Goal: Information Seeking & Learning: Learn about a topic

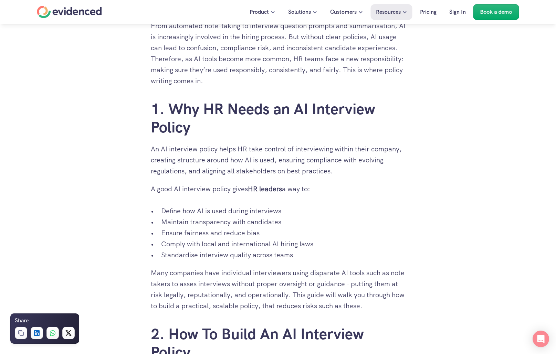
drag, startPoint x: 167, startPoint y: 210, endPoint x: 300, endPoint y: 256, distance: 140.2
click at [298, 256] on ul "Define how AI is used during interviews Maintain transparency with candidates E…" at bounding box center [278, 233] width 255 height 55
click at [300, 256] on p "Standardise interview quality across teams" at bounding box center [283, 255] width 244 height 11
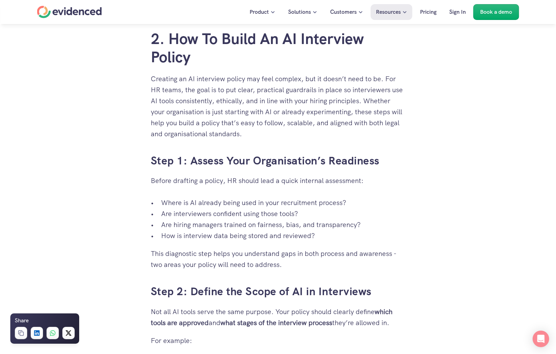
scroll to position [636, 0]
drag, startPoint x: 198, startPoint y: 201, endPoint x: 317, endPoint y: 236, distance: 124.3
click at [317, 236] on ul "Where is AI already being used in your recruitment process? Are interviewers co…" at bounding box center [278, 220] width 255 height 44
click at [317, 236] on p "How is interview data being stored and reviewed?" at bounding box center [283, 236] width 244 height 11
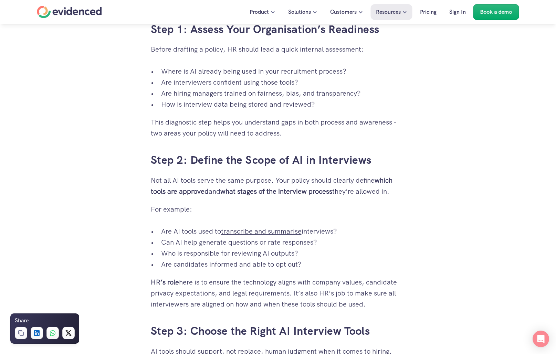
scroll to position [790, 0]
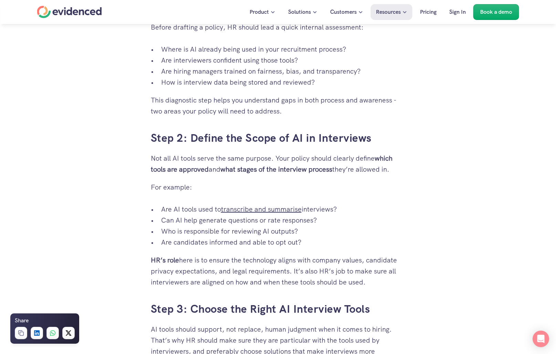
drag, startPoint x: 168, startPoint y: 211, endPoint x: 327, endPoint y: 242, distance: 161.7
click at [327, 242] on ul "Are AI tools used to transcribe and summarise interviews? Can AI help generate …" at bounding box center [278, 226] width 255 height 44
click at [327, 242] on p "Are candidates informed and able to opt out?" at bounding box center [283, 242] width 244 height 11
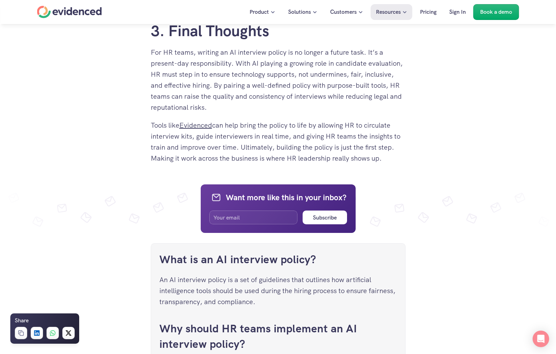
scroll to position [1994, 0]
